Goal: Task Accomplishment & Management: Complete application form

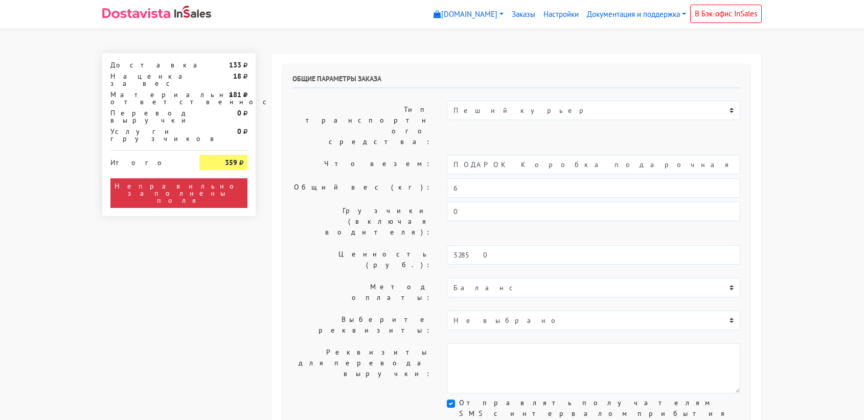
select select "11:00"
select select "21:00"
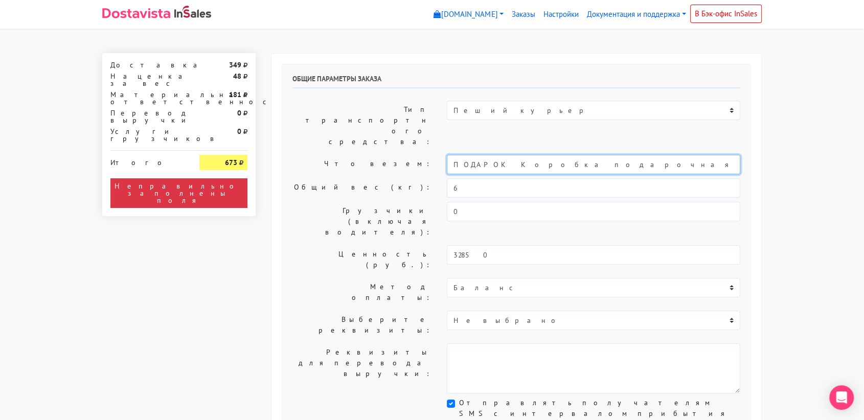
click at [492, 155] on input "ПОДАРОК Коробка подарочная оранжевая" at bounding box center [594, 164] width 294 height 19
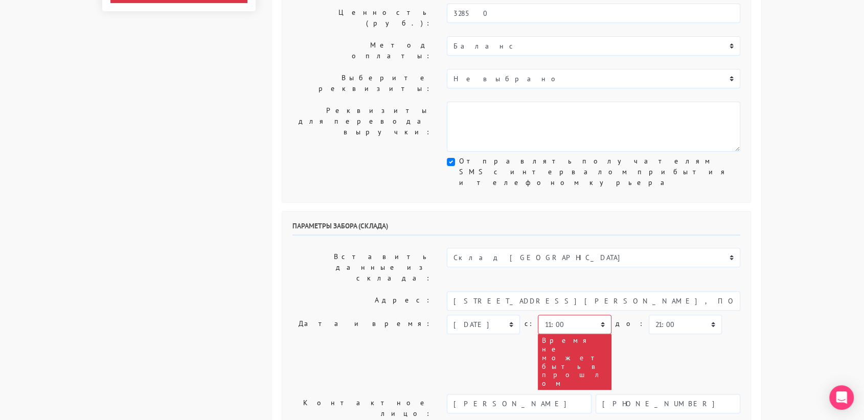
scroll to position [242, 0]
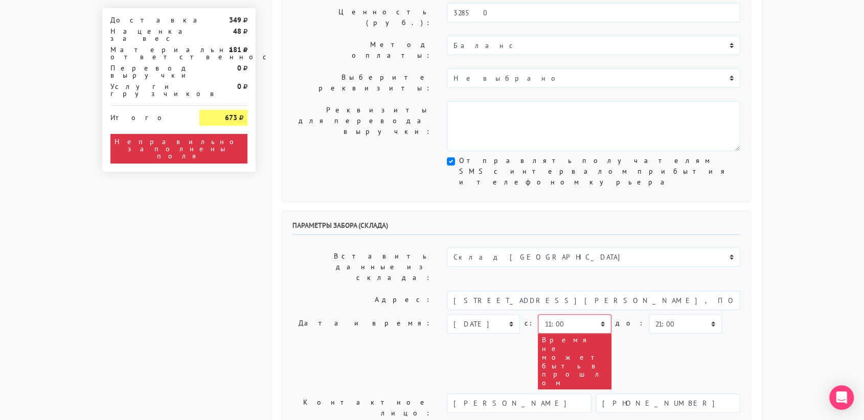
type input "украшения"
click at [517, 248] on select "Склад [GEOGRAPHIC_DATA] Склад [GEOGRAPHIC_DATA] [GEOGRAPHIC_DATA][PERSON_NAME] …" at bounding box center [594, 257] width 294 height 19
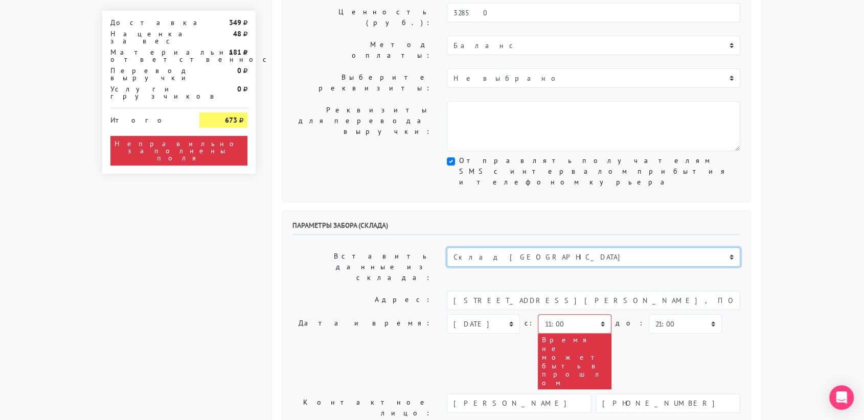
select select "1019"
click at [447, 248] on select "Склад [GEOGRAPHIC_DATA] Склад [GEOGRAPHIC_DATA] [GEOGRAPHIC_DATA][PERSON_NAME] …" at bounding box center [594, 257] width 294 height 19
type input "[STREET_ADDRESS][PERSON_NAME]"
type input "89251806702"
type textarea "Магазин серебряных украшений SBLESKOM (вход со стороны [GEOGRAPHIC_DATA])"
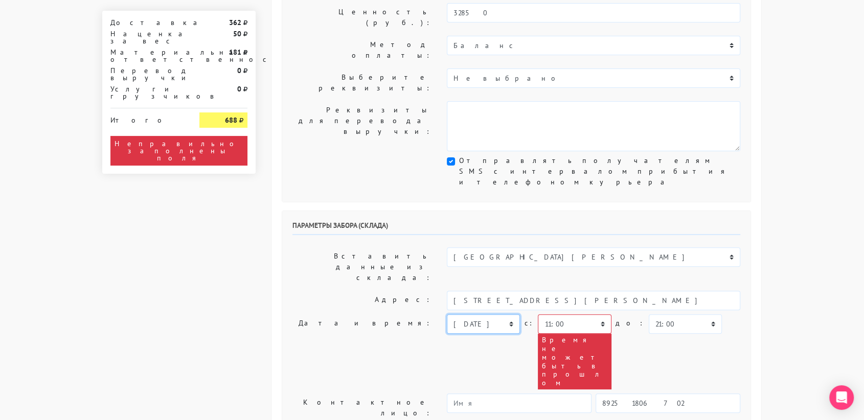
click at [503, 315] on select "[DATE] [DATE] [DATE] [DATE] [DATE] [DATE] [DATE] [DATE] [DATE]" at bounding box center [483, 324] width 73 height 19
select select "[DATE]"
click at [447, 315] on select "[DATE] [DATE] [DATE] [DATE] [DATE] [DATE] [DATE] [DATE] [DATE]" at bounding box center [483, 324] width 73 height 19
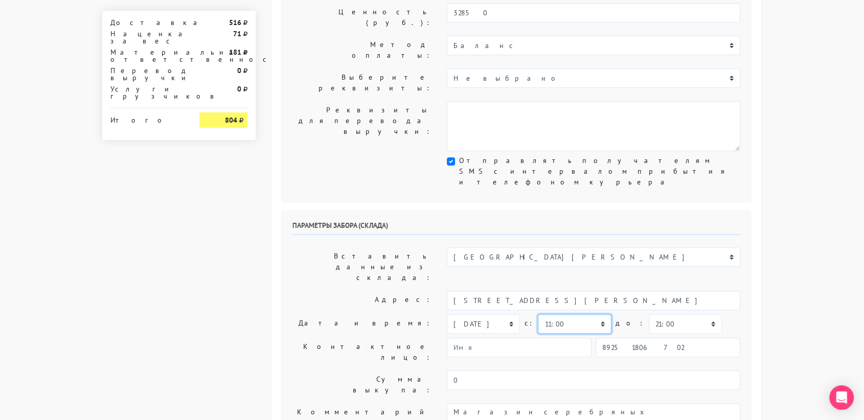
click at [595, 315] on select "00:00 00:30 01:00 01:30 02:00 02:30 03:00 03:30 04:00 04:30 05:00 05:30 06:00 0…" at bounding box center [574, 324] width 73 height 19
select select "10:30"
click at [538, 315] on select "00:00 00:30 01:00 01:30 02:00 02:30 03:00 03:30 04:00 04:30 05:00 05:30 06:00 0…" at bounding box center [574, 324] width 73 height 19
click at [661, 315] on select "00:00 00:30 01:00 01:30 02:00 02:30 03:00 03:30 04:00 04:30 05:00 05:30 06:00 0…" at bounding box center [685, 324] width 73 height 19
select select "11:00"
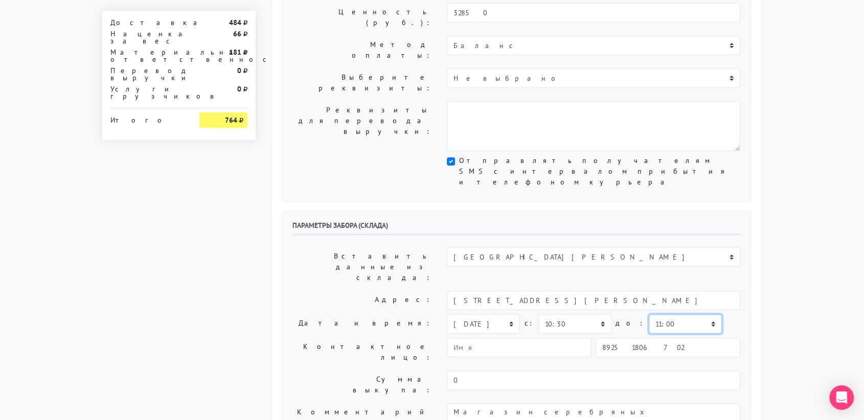
click at [649, 315] on select "00:00 00:30 01:00 01:30 02:00 02:30 03:00 03:30 04:00 04:30 05:00 05:30 06:00 0…" at bounding box center [685, 324] width 73 height 19
click at [685, 338] on input "89251806702" at bounding box center [668, 347] width 145 height 19
type input "9234448187"
type input "[PERSON_NAME]"
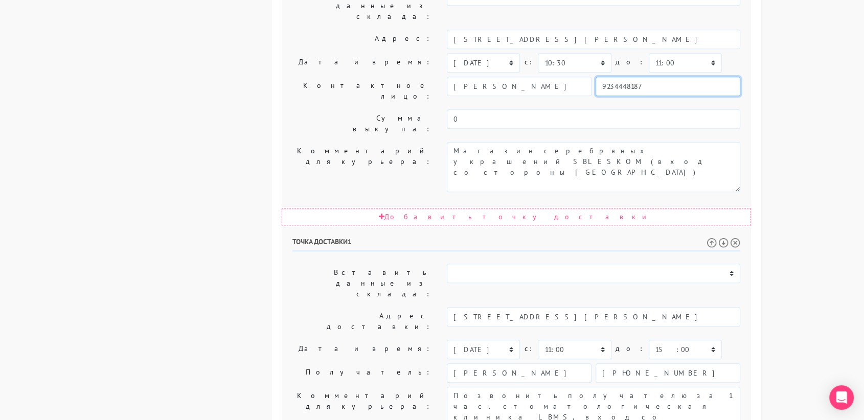
scroll to position [521, 0]
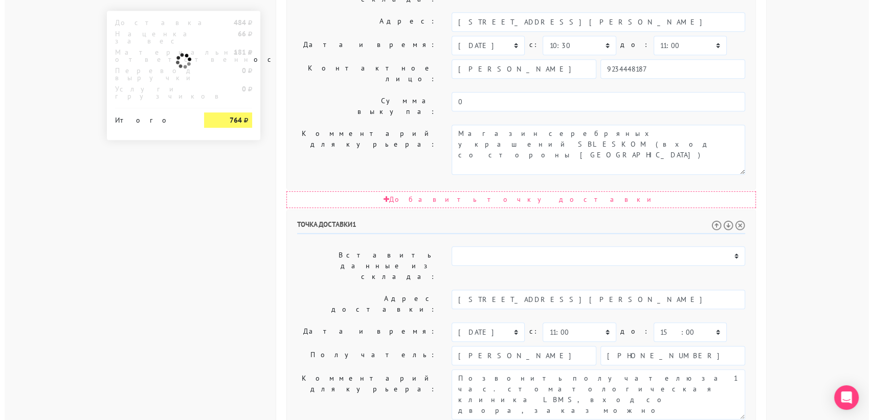
scroll to position [0, 0]
